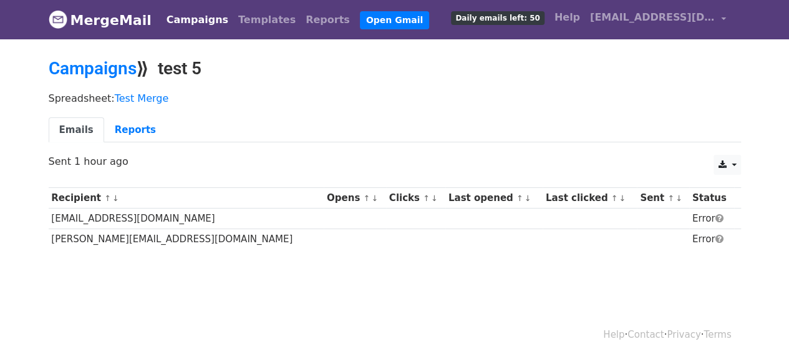
click at [341, 278] on body "MergeMail Campaigns Templates Reports Open Gmail Daily emails left: 50 Help ray…" at bounding box center [394, 154] width 789 height 309
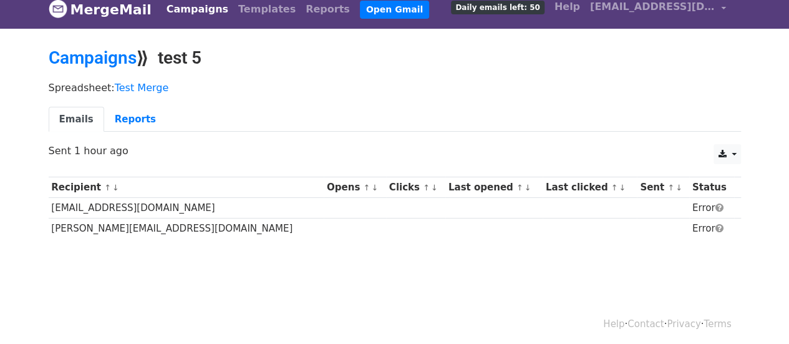
scroll to position [14, 0]
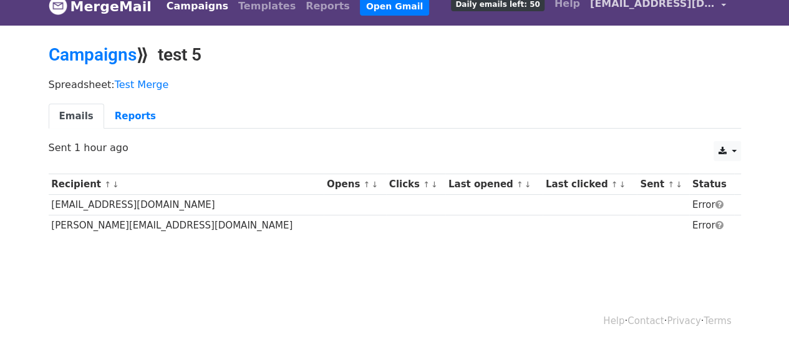
click at [720, 4] on link "[EMAIL_ADDRESS][DOMAIN_NAME]" at bounding box center [658, 5] width 146 height 29
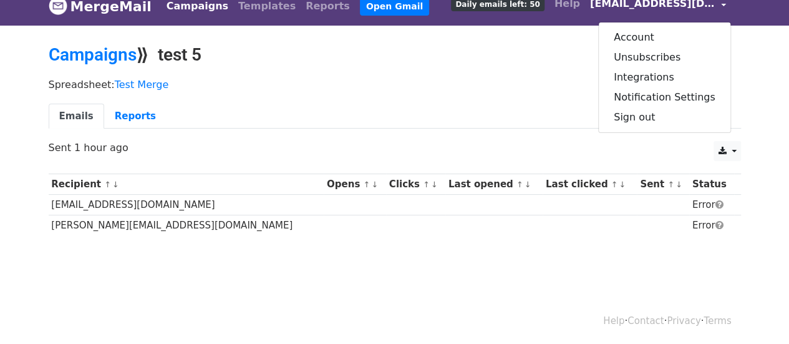
click at [469, 75] on div "Spreadsheet: Test Merge Emails Reports" at bounding box center [394, 107] width 711 height 70
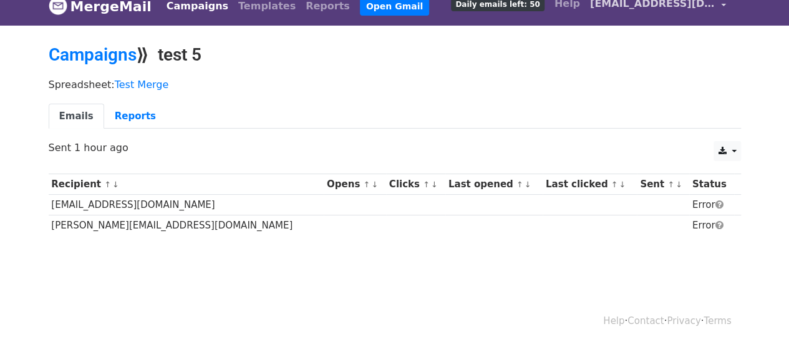
click at [724, 4] on link "[EMAIL_ADDRESS][DOMAIN_NAME]" at bounding box center [658, 5] width 146 height 29
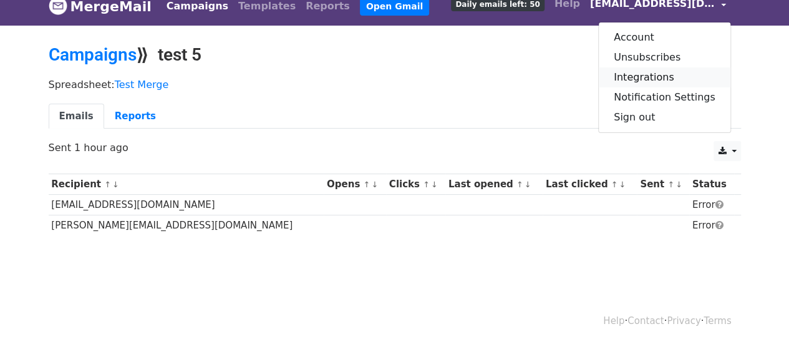
click at [639, 77] on link "Integrations" at bounding box center [665, 77] width 132 height 20
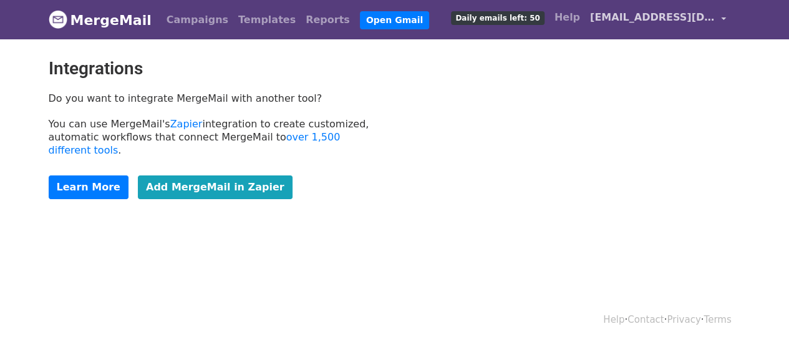
click at [725, 16] on link "[EMAIL_ADDRESS][DOMAIN_NAME]" at bounding box center [658, 19] width 146 height 29
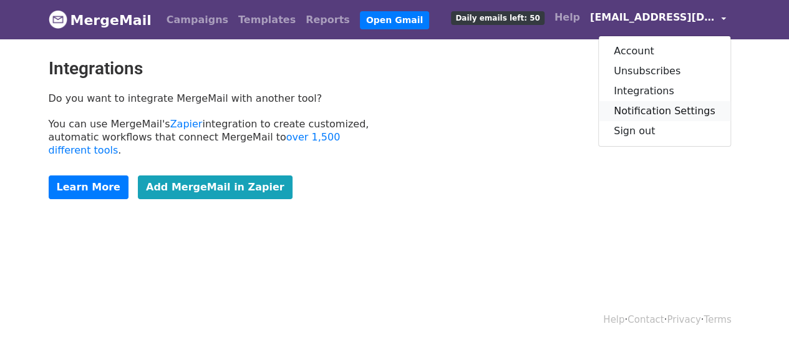
click at [646, 112] on link "Notification Settings" at bounding box center [665, 111] width 132 height 20
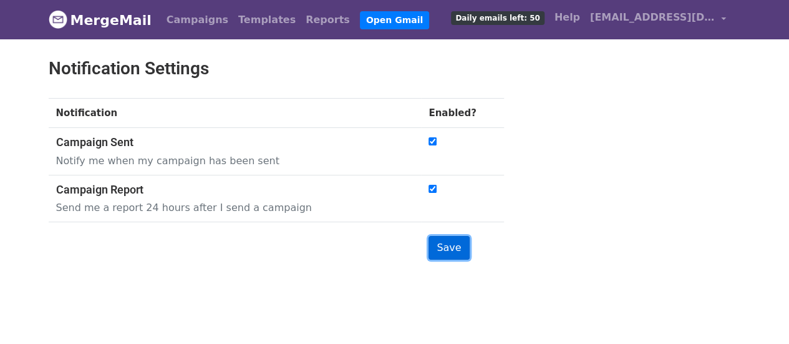
click at [447, 249] on input "Save" at bounding box center [449, 248] width 41 height 24
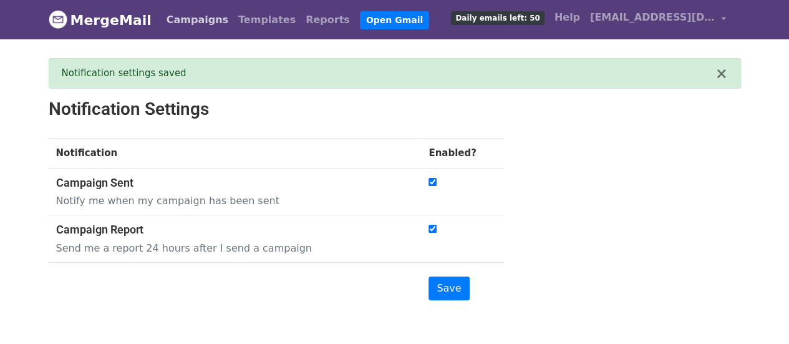
click at [180, 18] on link "Campaigns" at bounding box center [198, 19] width 72 height 25
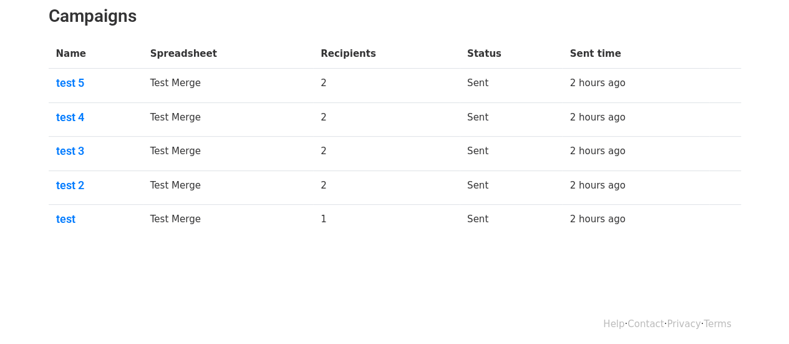
scroll to position [190, 0]
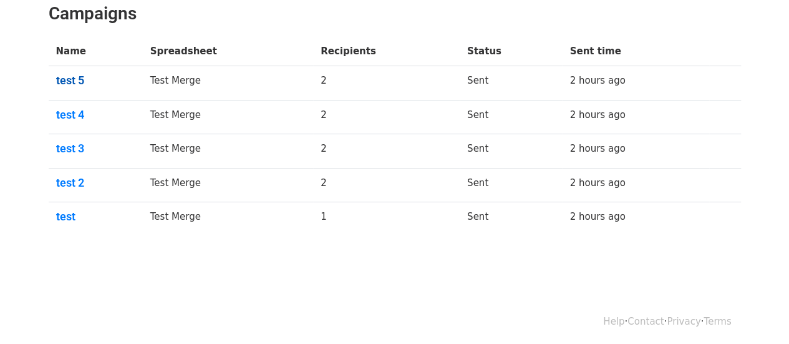
click at [80, 78] on link "test 5" at bounding box center [95, 81] width 79 height 14
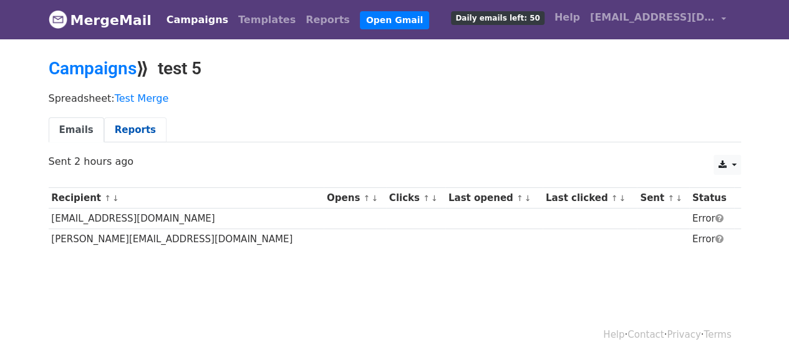
click at [121, 126] on link "Reports" at bounding box center [135, 130] width 62 height 26
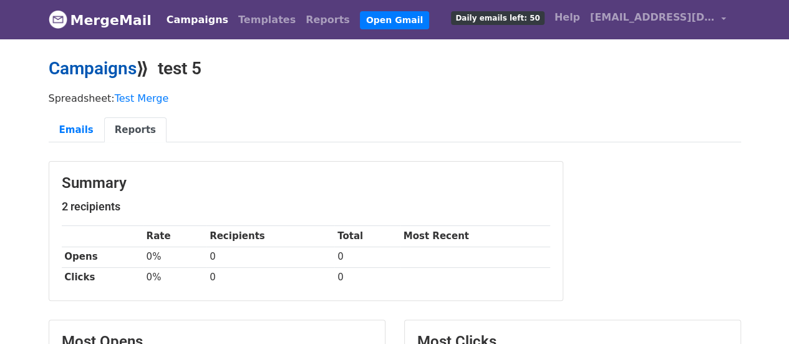
click at [106, 69] on link "Campaigns" at bounding box center [93, 68] width 88 height 21
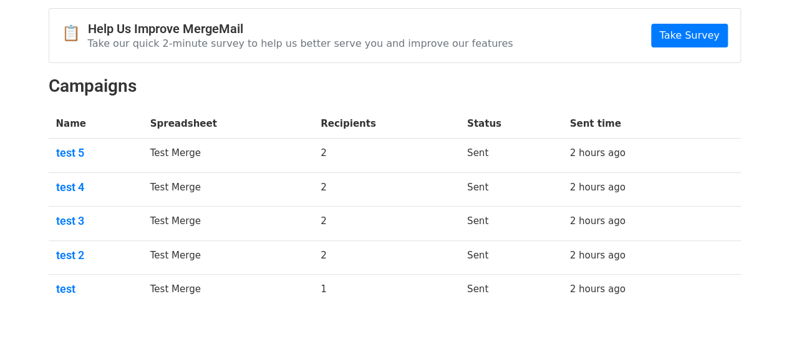
scroll to position [125, 0]
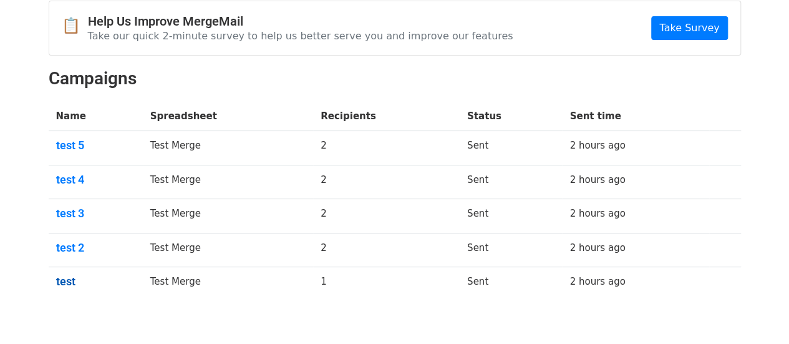
click at [71, 280] on link "test" at bounding box center [95, 282] width 79 height 14
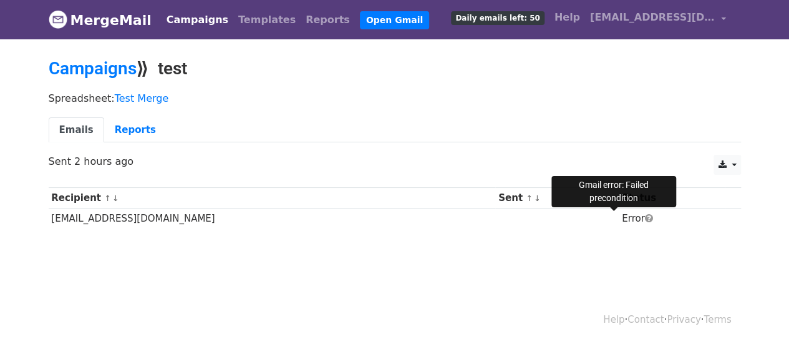
click at [645, 213] on span at bounding box center [649, 217] width 8 height 9
